Goal: Transaction & Acquisition: Purchase product/service

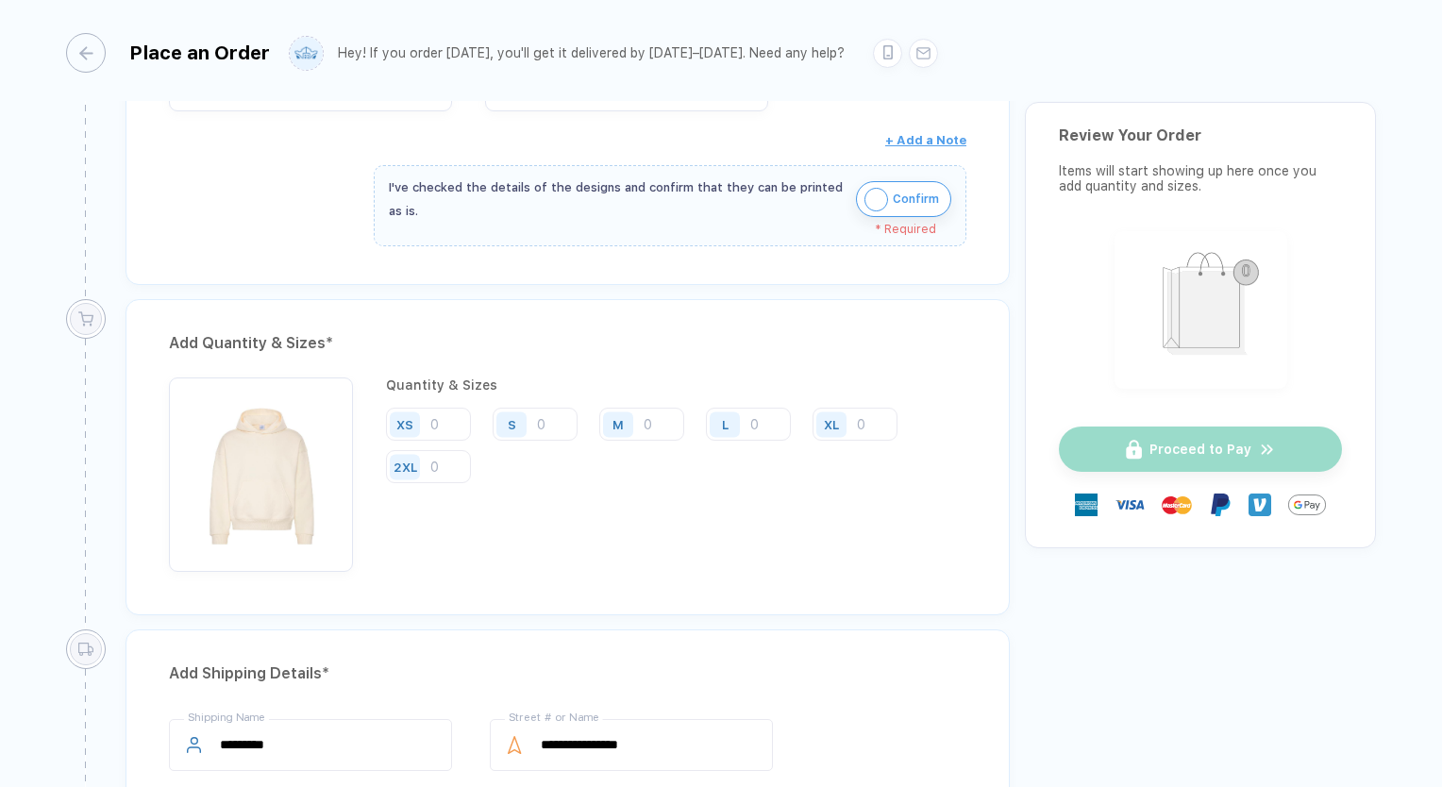
scroll to position [566, 0]
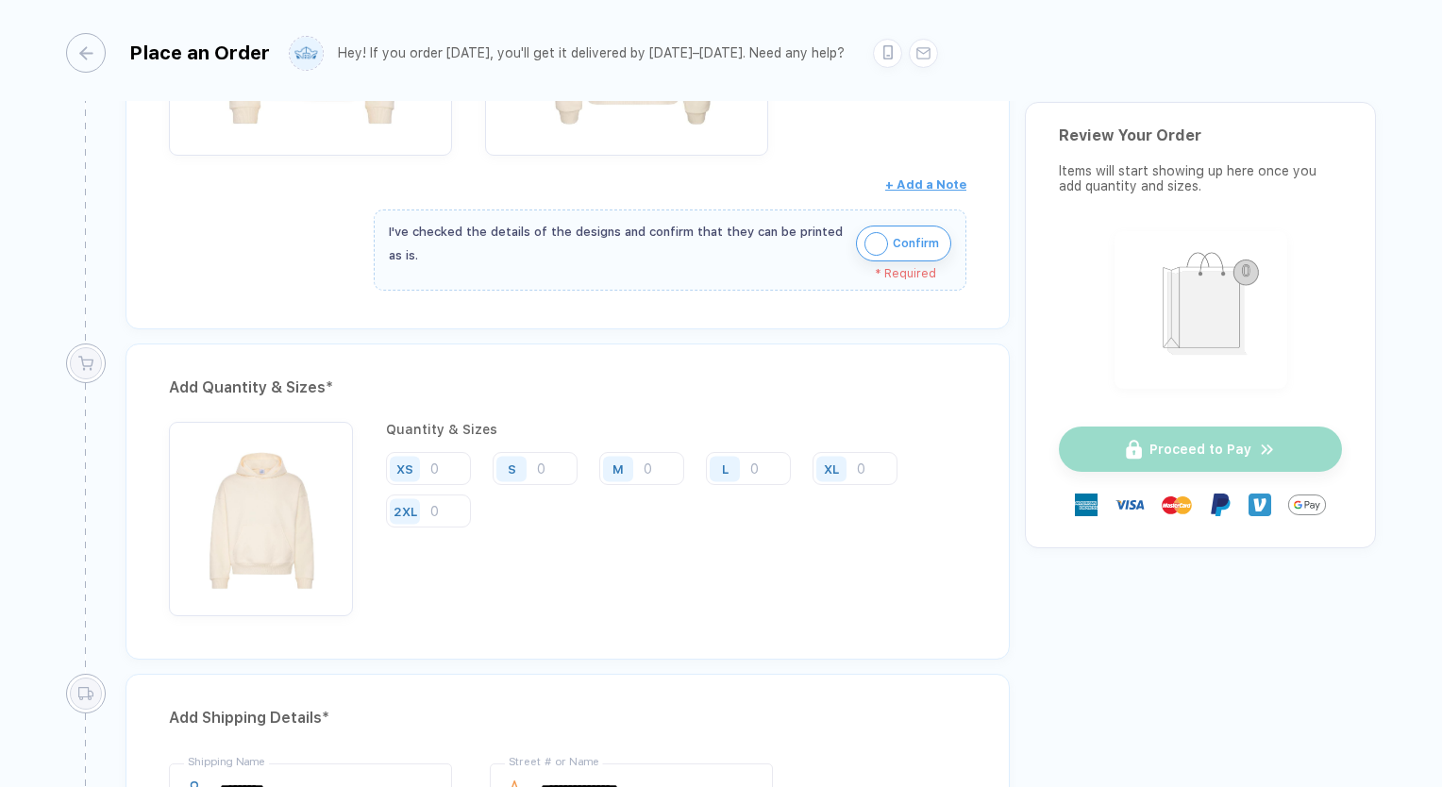
click at [881, 237] on img "button" at bounding box center [877, 244] width 24 height 24
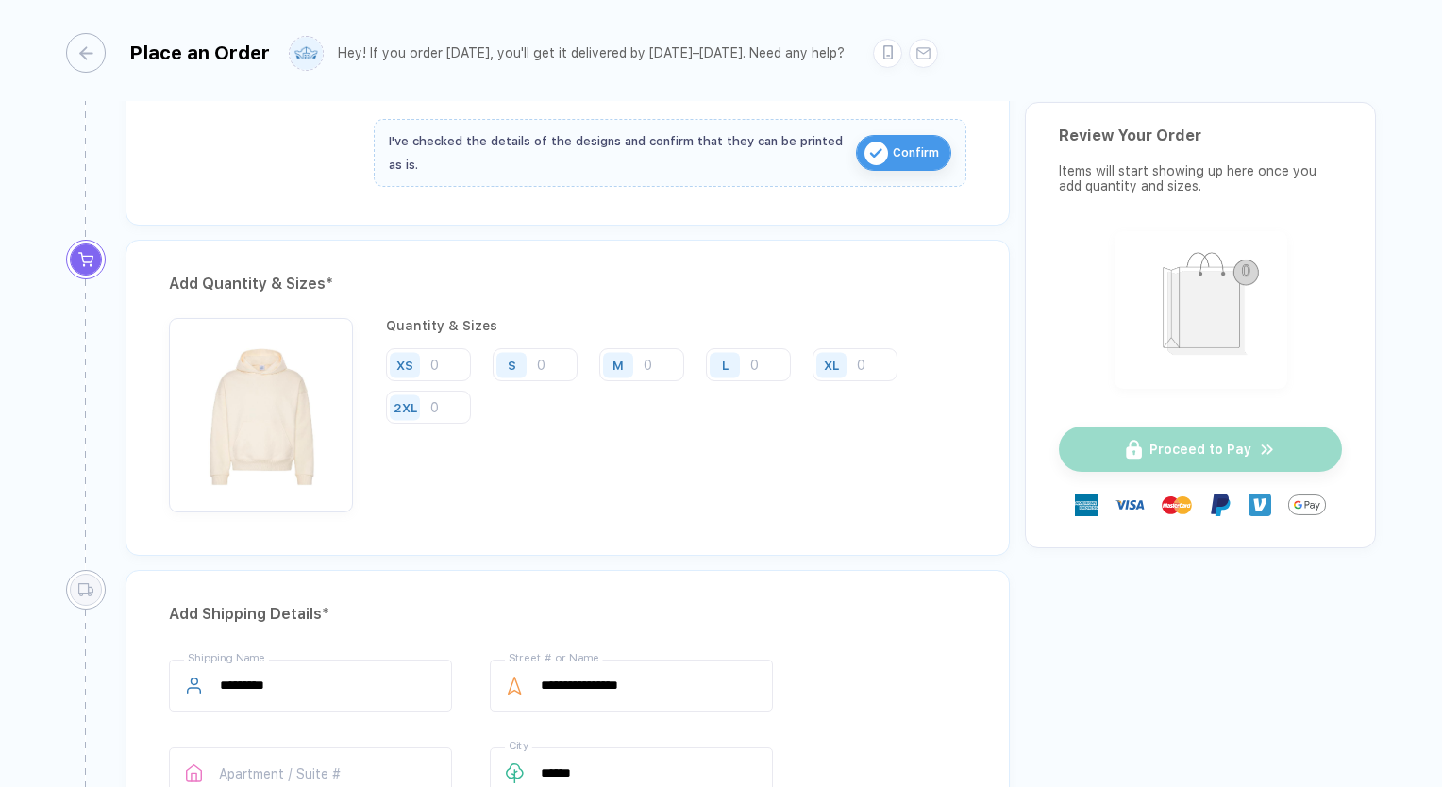
scroll to position [755, 0]
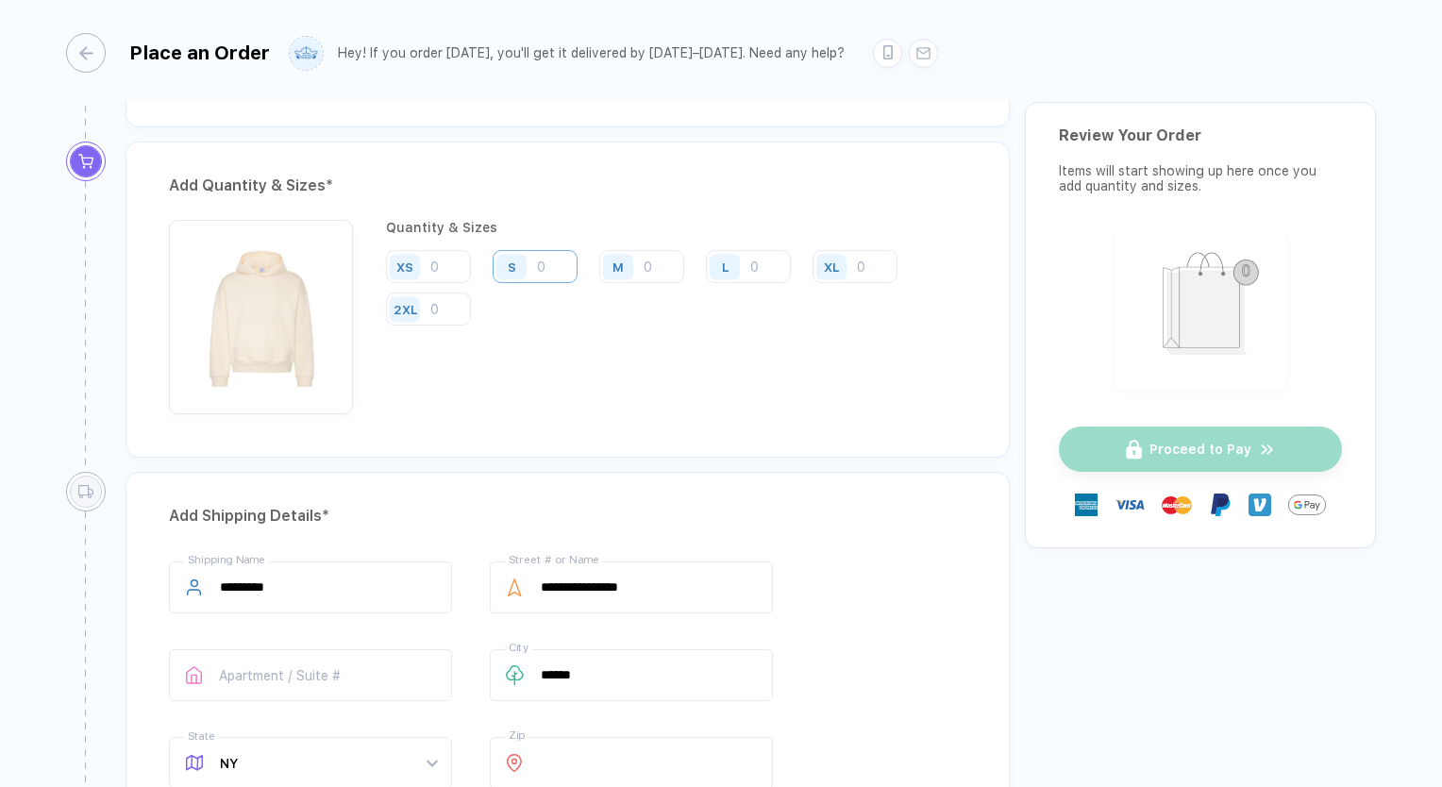
click at [566, 262] on input "number" at bounding box center [535, 266] width 85 height 33
type input "1"
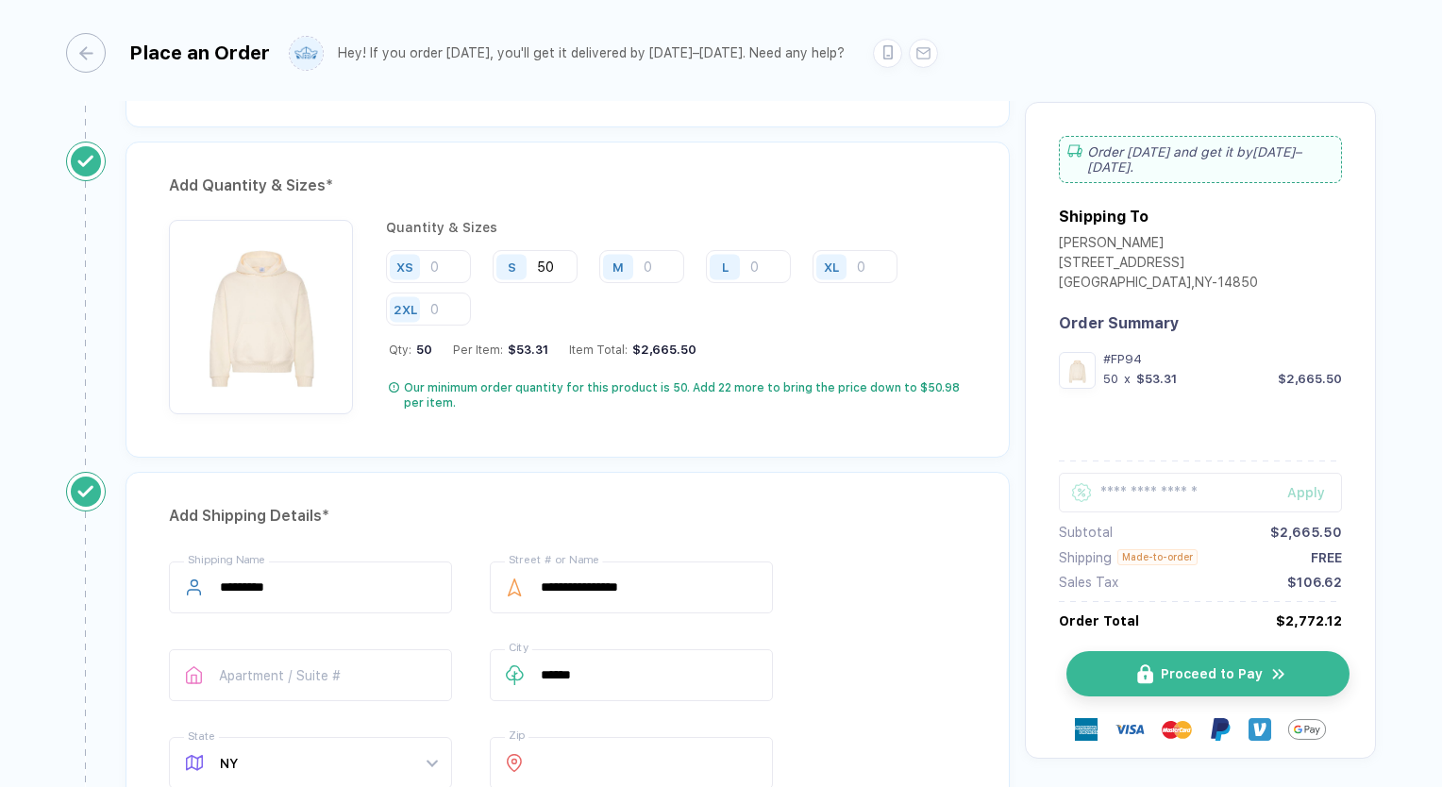
type input "50"
click at [1104, 664] on button "Proceed to Pay" at bounding box center [1208, 673] width 283 height 45
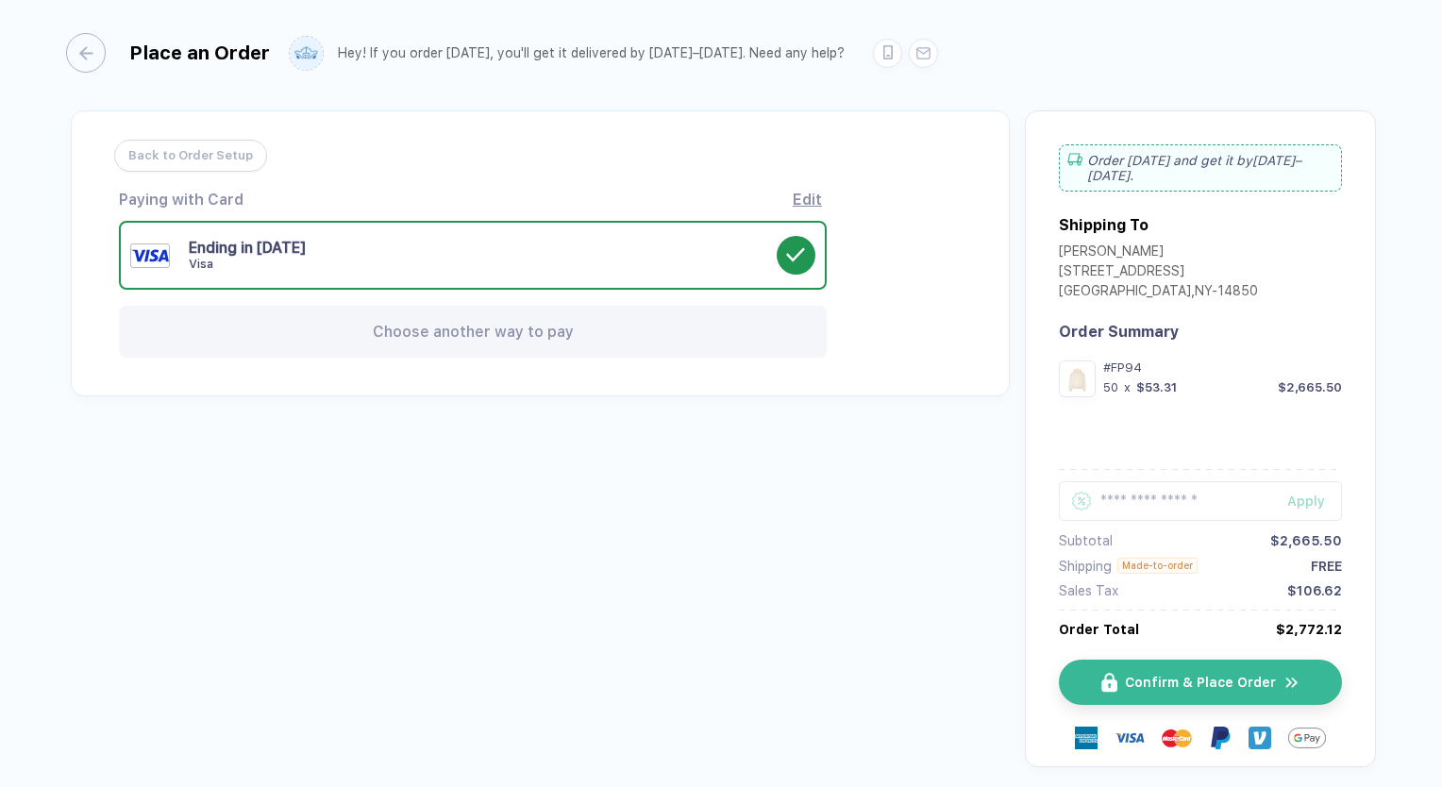
click at [806, 200] on div "Edit" at bounding box center [807, 200] width 29 height 18
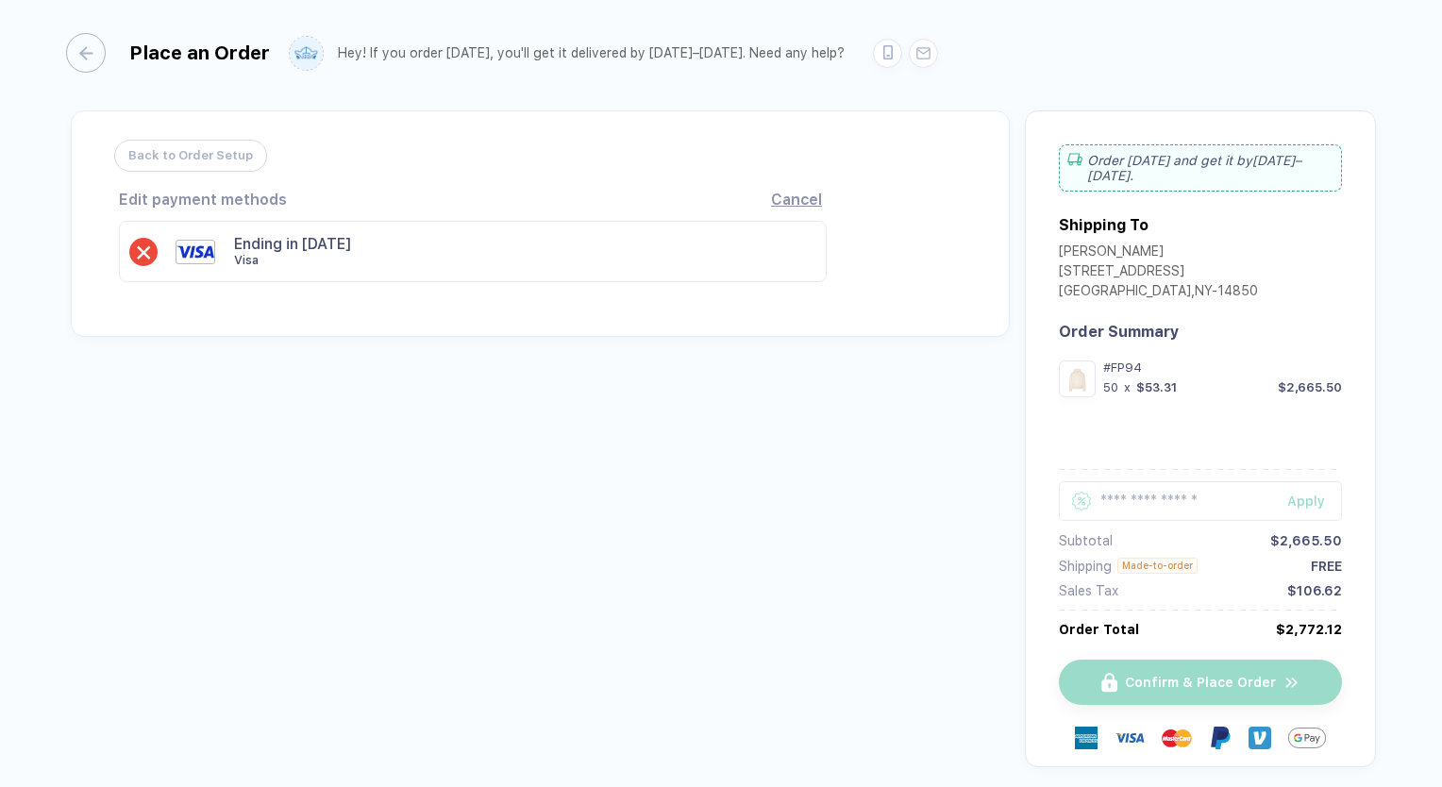
click at [806, 200] on div "Cancel" at bounding box center [796, 200] width 51 height 18
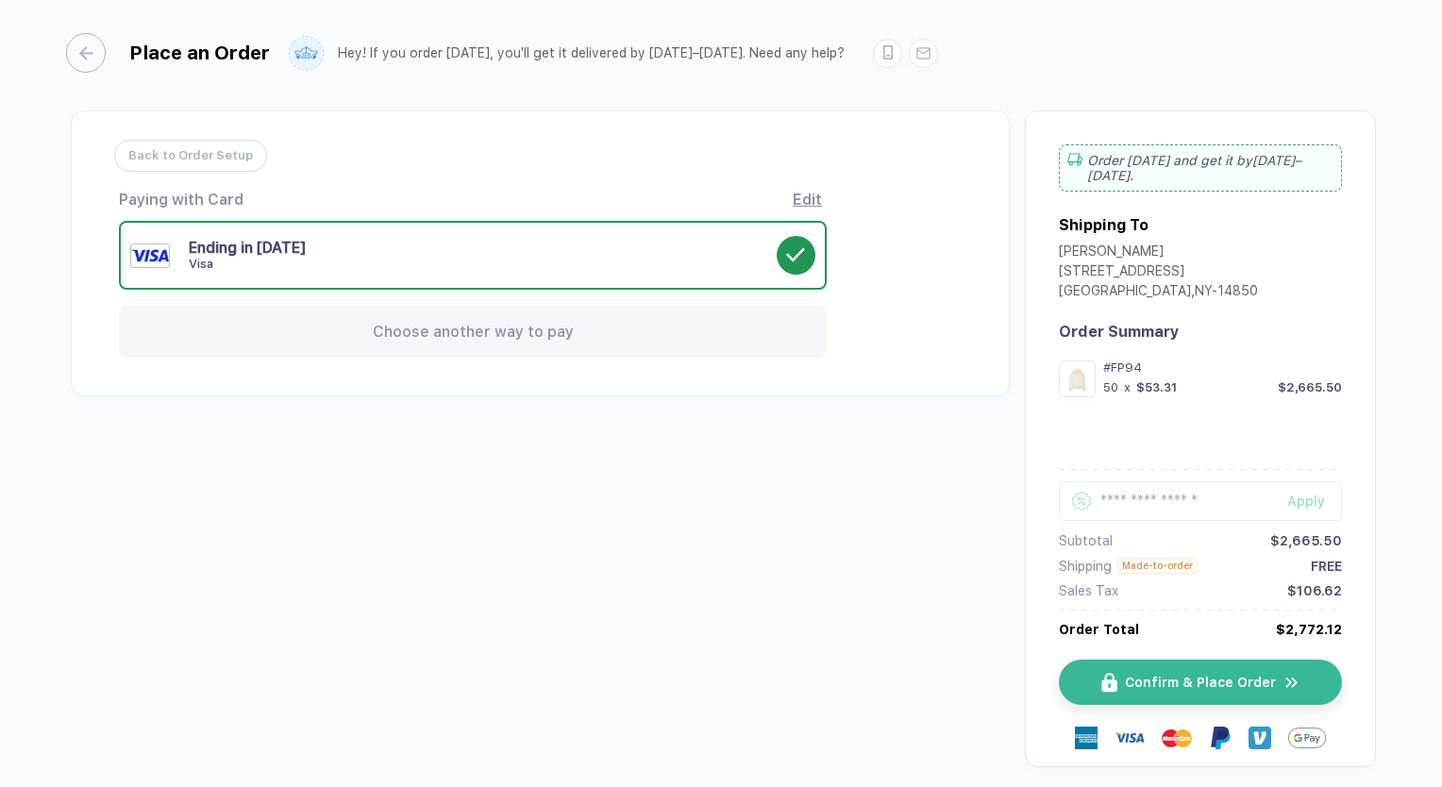
click at [264, 236] on div "Ending in [DATE] Visa" at bounding box center [473, 255] width 708 height 69
click at [268, 242] on div "Ending in [DATE] Visa" at bounding box center [483, 255] width 588 height 33
click at [270, 243] on div "Ending in [DATE] Visa" at bounding box center [483, 255] width 588 height 33
click at [787, 254] on use at bounding box center [795, 255] width 19 height 14
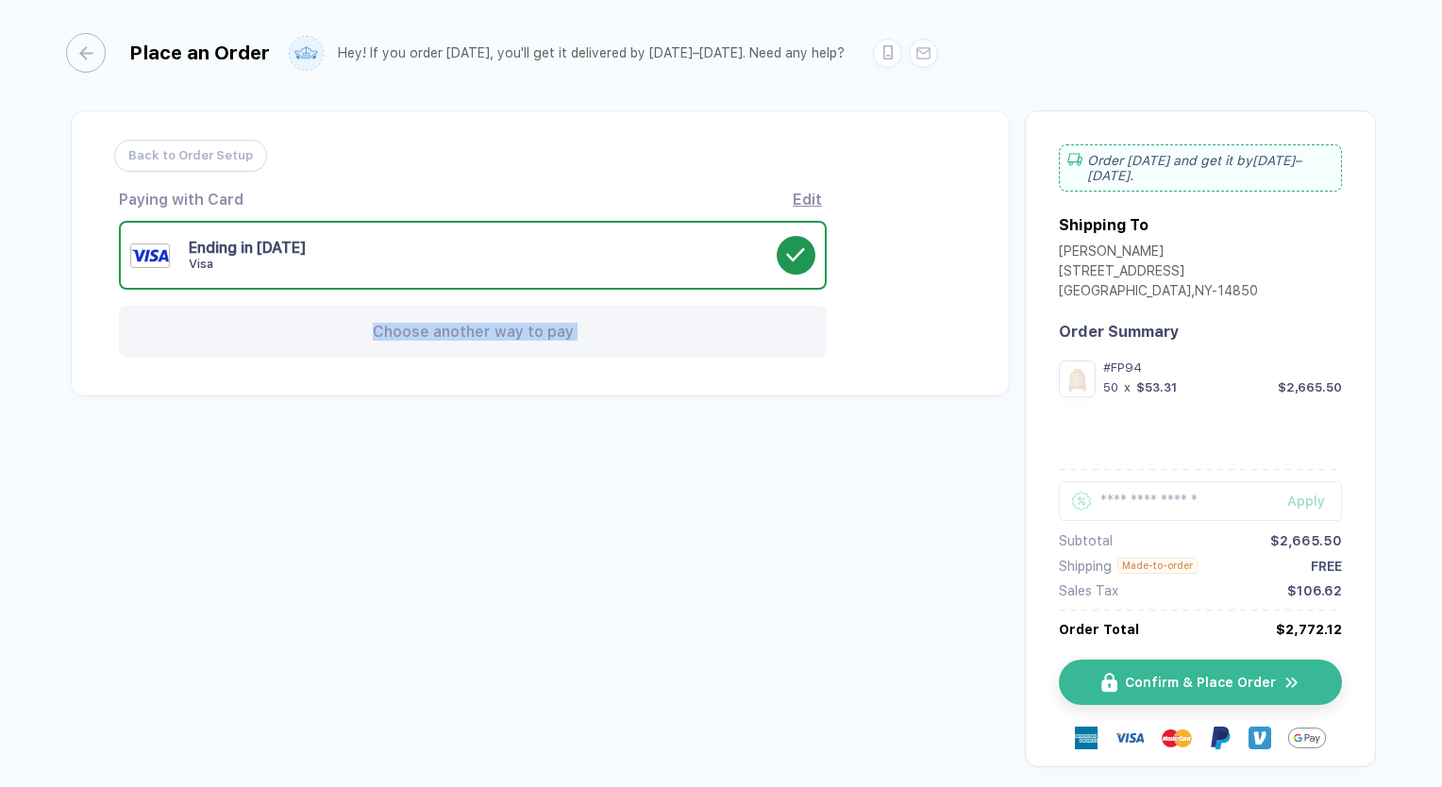
click at [787, 254] on icon at bounding box center [796, 255] width 20 height 20
drag, startPoint x: 787, startPoint y: 254, endPoint x: 436, endPoint y: 252, distance: 351.1
click at [436, 252] on div "Ending in [DATE] Visa" at bounding box center [483, 255] width 588 height 33
click at [227, 260] on div "Visa" at bounding box center [483, 264] width 588 height 15
